Goal: Check status: Check status

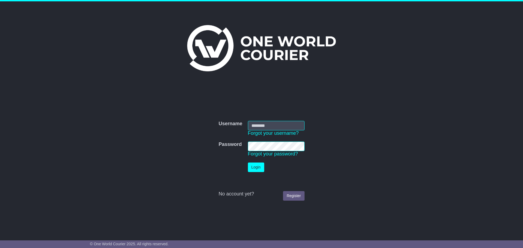
type input "**********"
click at [258, 167] on button "Login" at bounding box center [256, 168] width 16 height 10
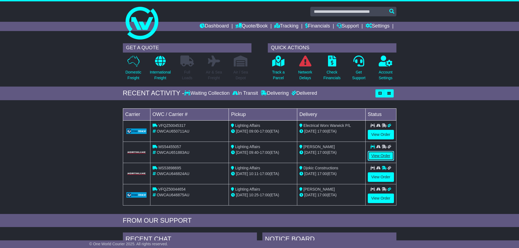
click at [377, 154] on link "View Order" at bounding box center [381, 156] width 26 height 10
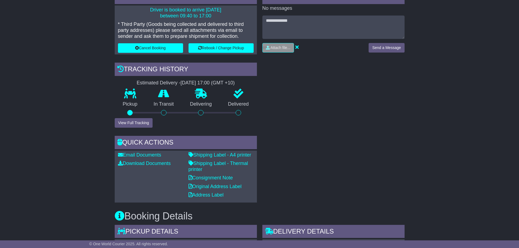
scroll to position [155, 0]
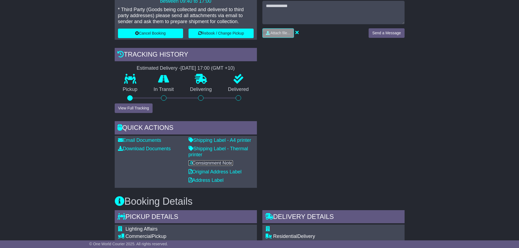
click at [218, 162] on link "Consignment Note" at bounding box center [211, 163] width 44 height 5
click at [401, 104] on div "RECENT CHAT Loading... No messages Attach file..." at bounding box center [334, 82] width 148 height 212
